Goal: Transaction & Acquisition: Purchase product/service

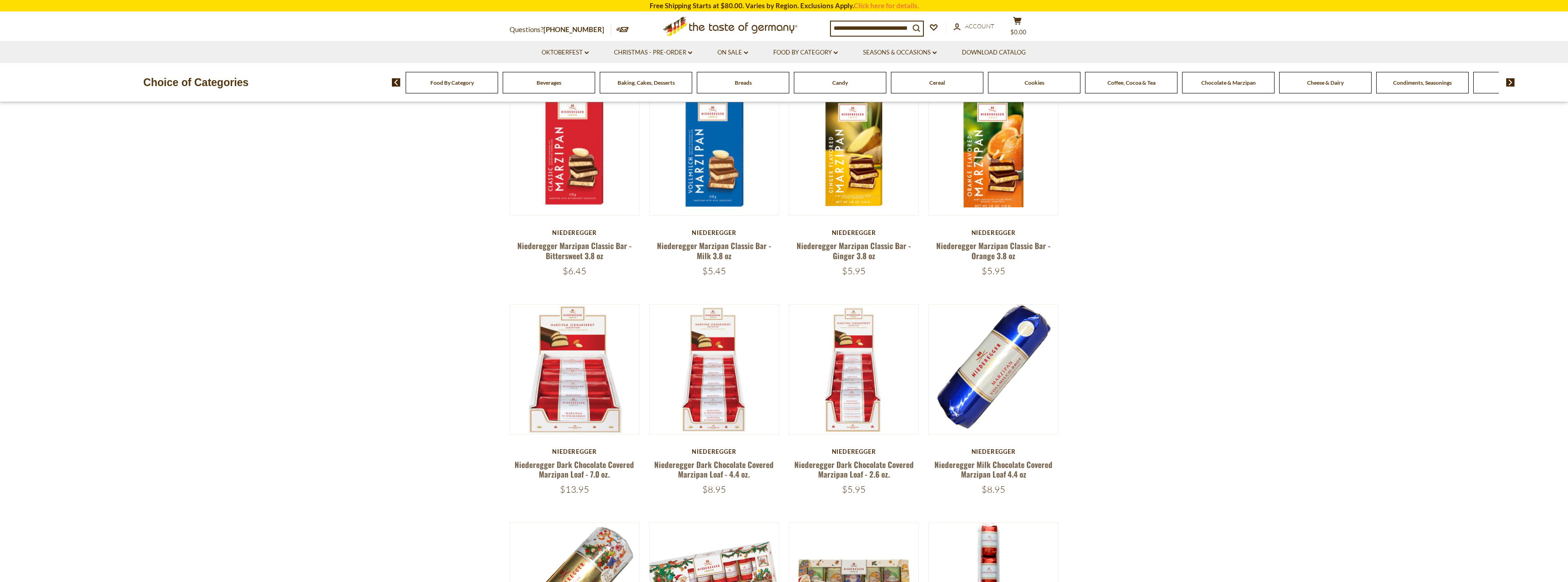
scroll to position [549, 0]
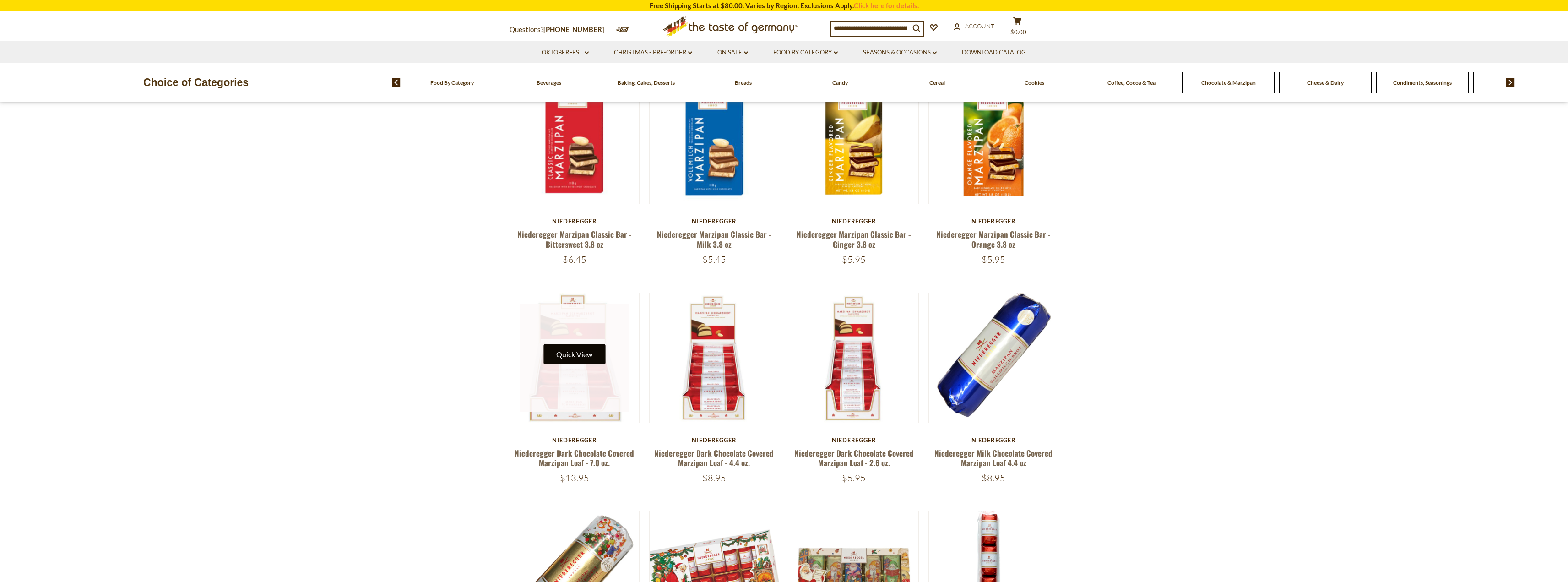
click at [581, 358] on button "Quick View" at bounding box center [574, 354] width 62 height 21
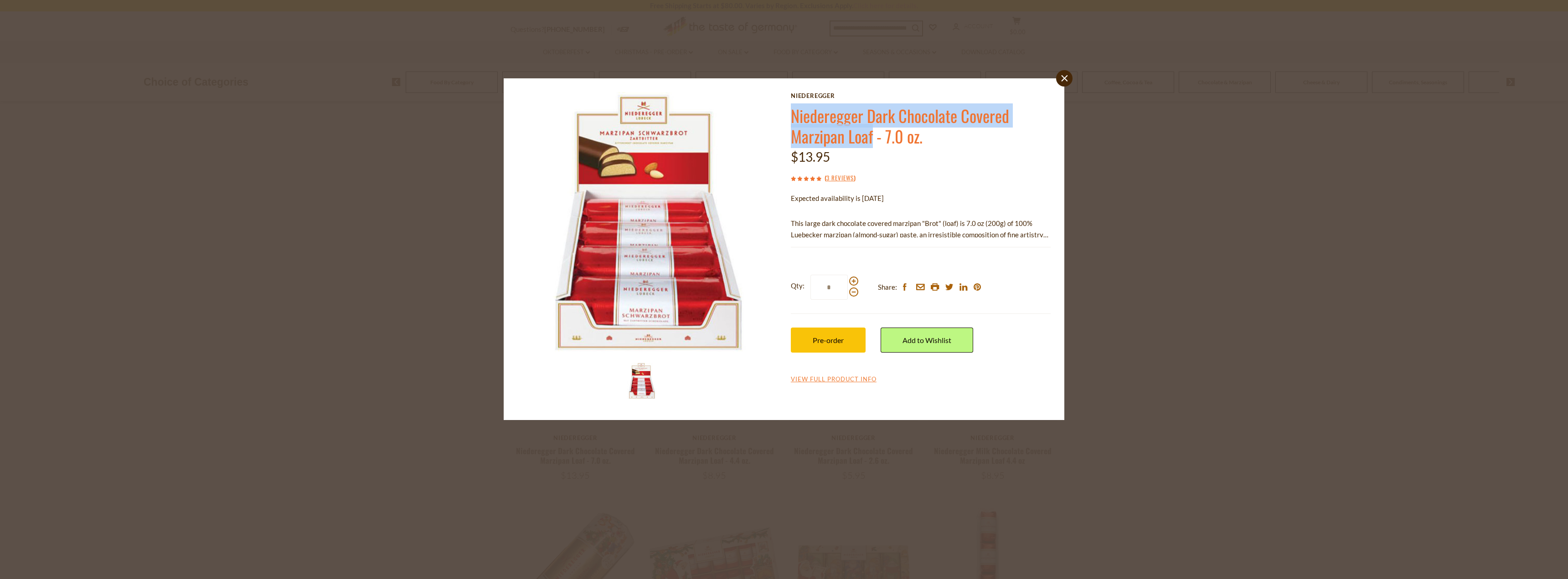
drag, startPoint x: 783, startPoint y: 114, endPoint x: 871, endPoint y: 140, distance: 91.8
click at [871, 140] on div "Niederegger Niederegger Dark Chocolate Covered Marzipan Loaf - 7.0 oz. $13.95 (…" at bounding box center [784, 250] width 547 height 315
copy div "Niederegger Niederegger Dark Chocolate Covered Marzipan Loaf"
click at [1069, 77] on link "close" at bounding box center [1064, 78] width 17 height 17
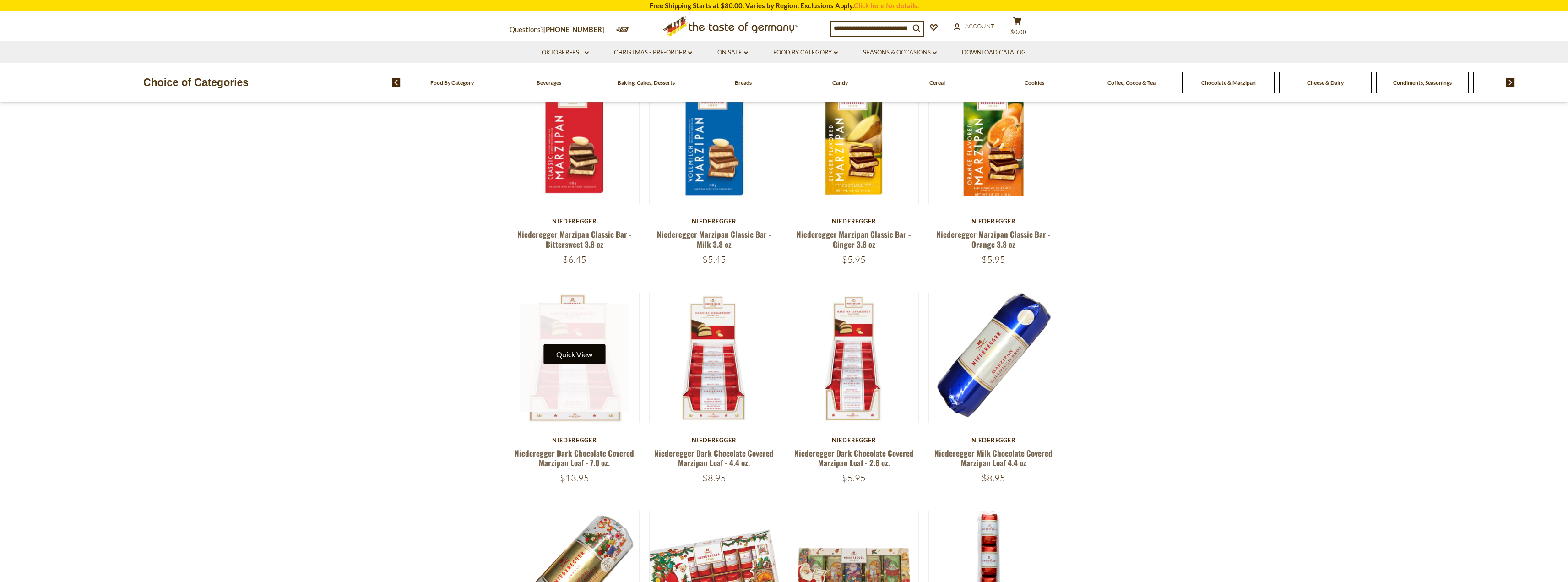
click at [572, 353] on button "Quick View" at bounding box center [574, 354] width 62 height 21
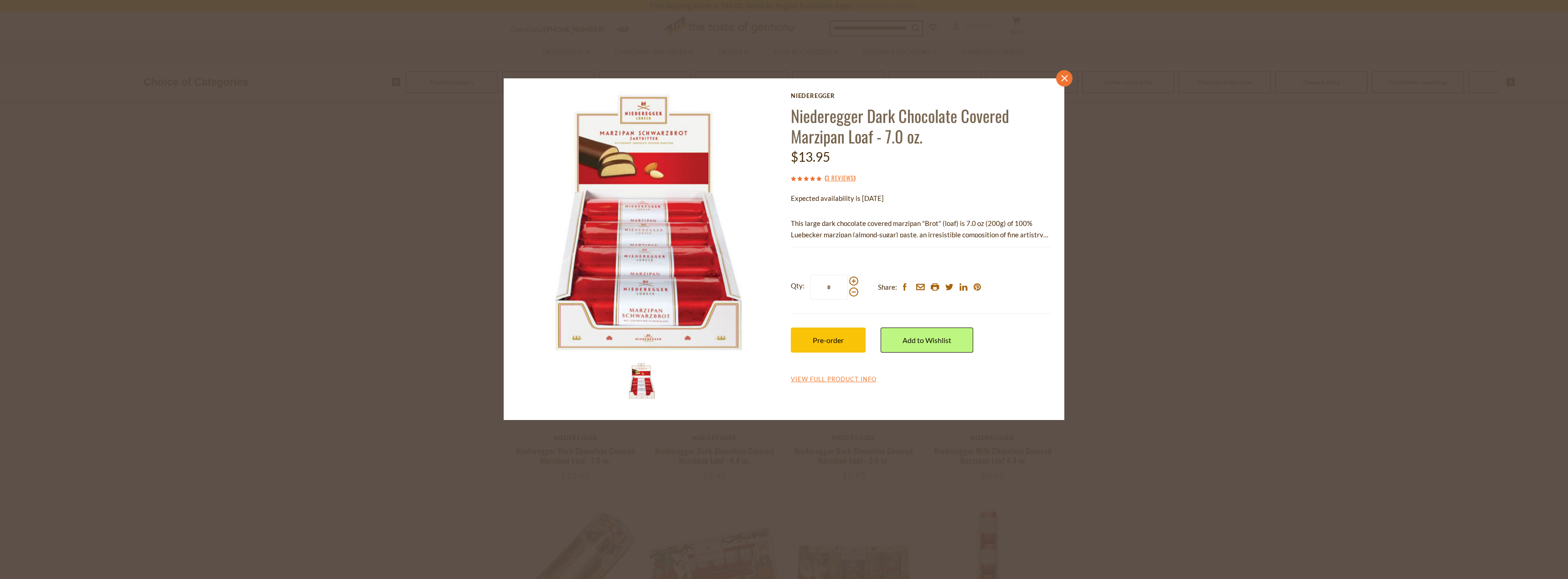
click at [1067, 85] on link "close" at bounding box center [1064, 78] width 17 height 17
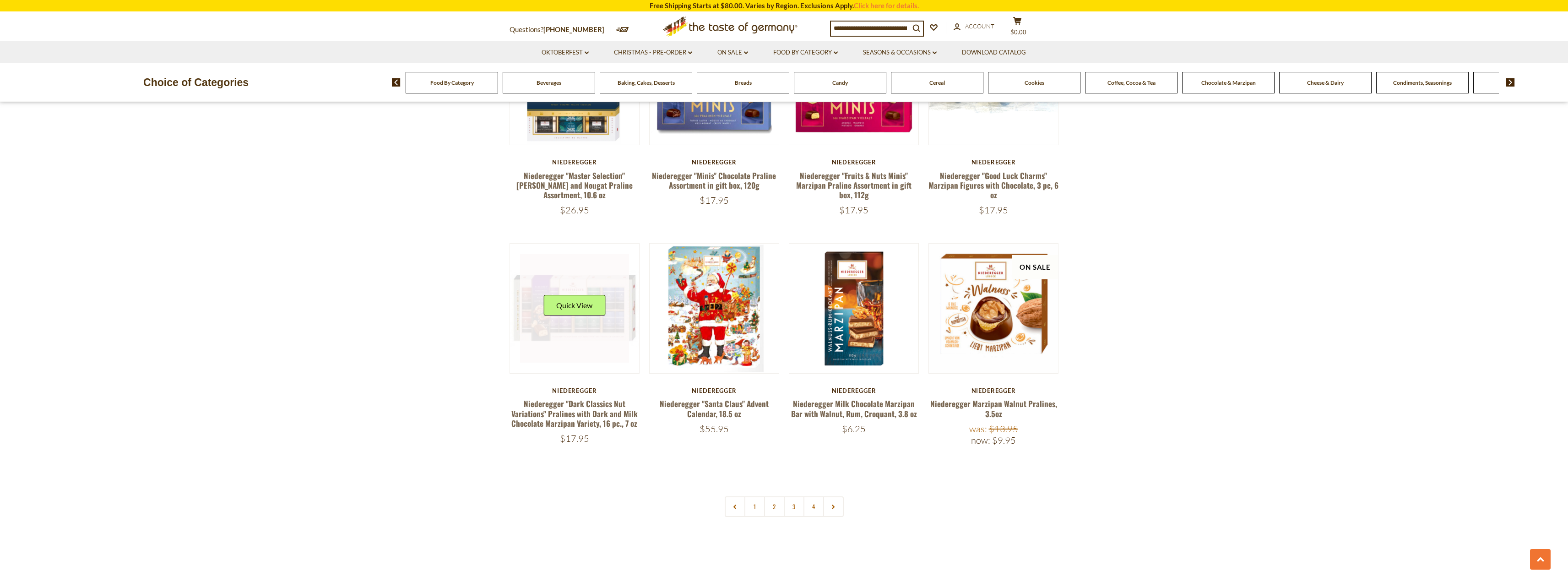
scroll to position [1741, 0]
